Goal: Task Accomplishment & Management: Use online tool/utility

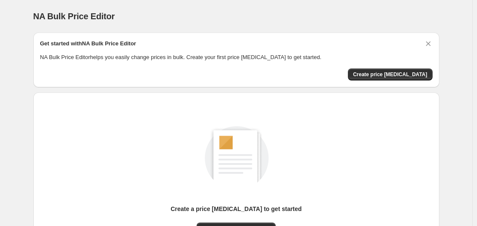
scroll to position [94, 0]
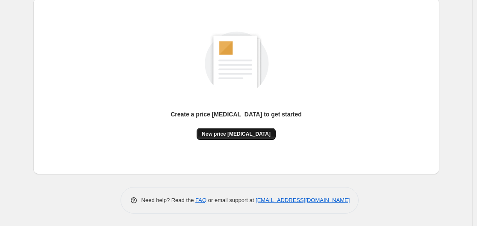
click at [241, 135] on span "New price [MEDICAL_DATA]" at bounding box center [236, 133] width 69 height 7
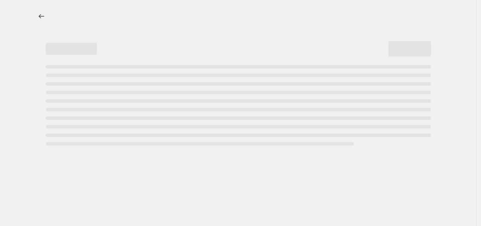
select select "percentage"
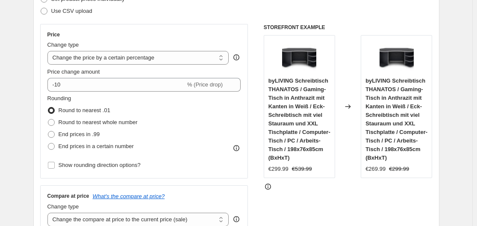
scroll to position [138, 0]
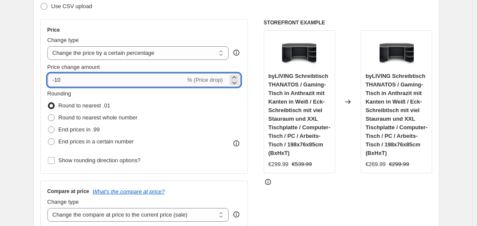
click at [110, 75] on input "-10" at bounding box center [116, 80] width 138 height 14
type input "-1"
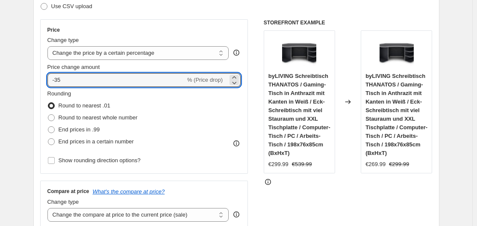
type input "-35"
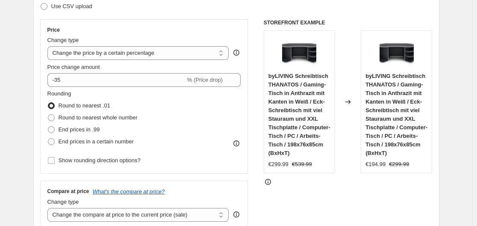
click at [214, 117] on div "Rounding Round to nearest .01 Round to nearest whole number End prices in .99 E…" at bounding box center [144, 118] width 194 height 58
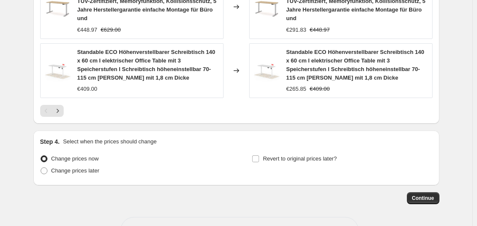
scroll to position [726, 0]
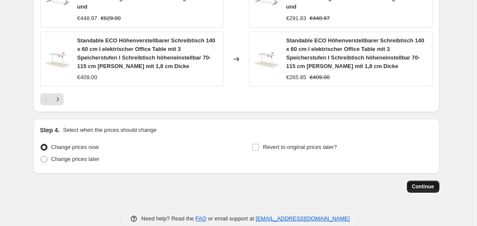
click at [428, 183] on span "Continue" at bounding box center [423, 186] width 22 height 7
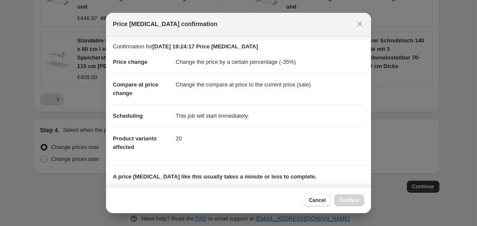
scroll to position [134, 0]
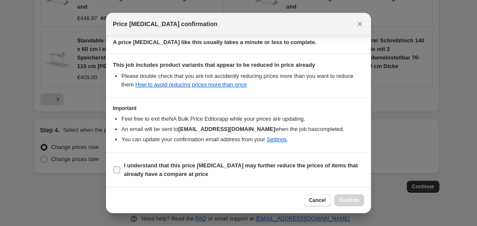
click at [145, 172] on b "I understand that this price [MEDICAL_DATA] may further reduce the prices of it…" at bounding box center [241, 169] width 234 height 15
click at [120, 172] on input "I understand that this price [MEDICAL_DATA] may further reduce the prices of it…" at bounding box center [116, 169] width 7 height 7
checkbox input "true"
click at [347, 194] on button "Confirm" at bounding box center [349, 200] width 30 height 12
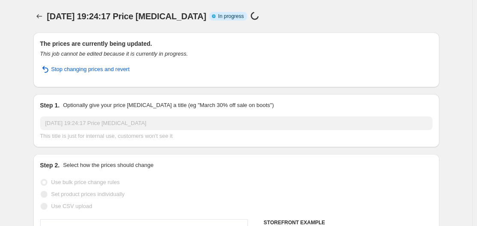
select select "percentage"
